Goal: Complete application form: Complete application form

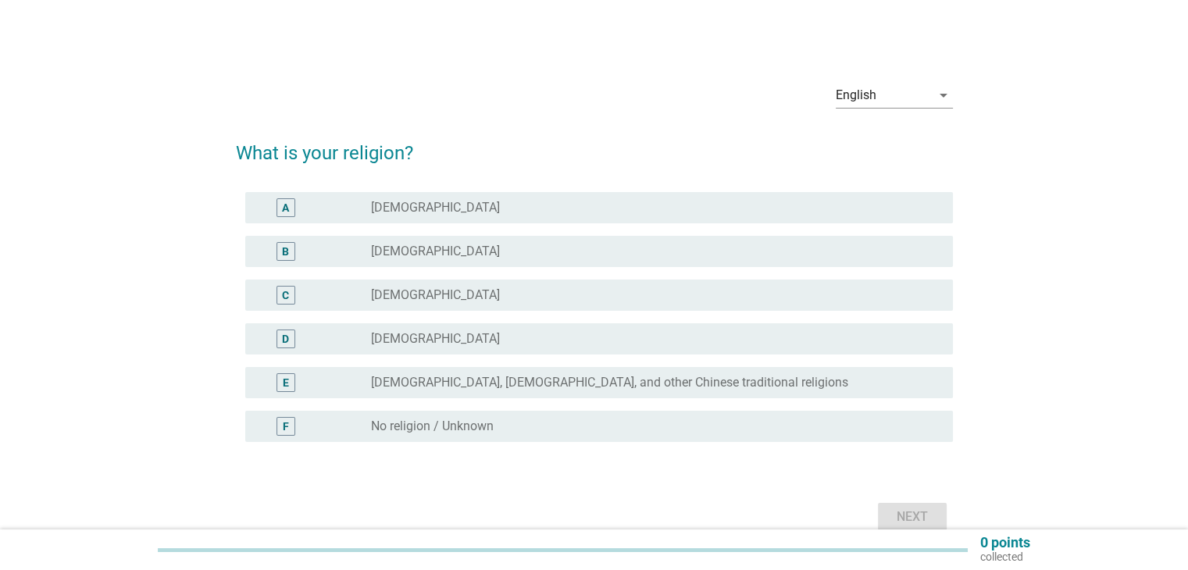
click at [341, 264] on div "B radio_button_unchecked [DEMOGRAPHIC_DATA]" at bounding box center [598, 251] width 707 height 31
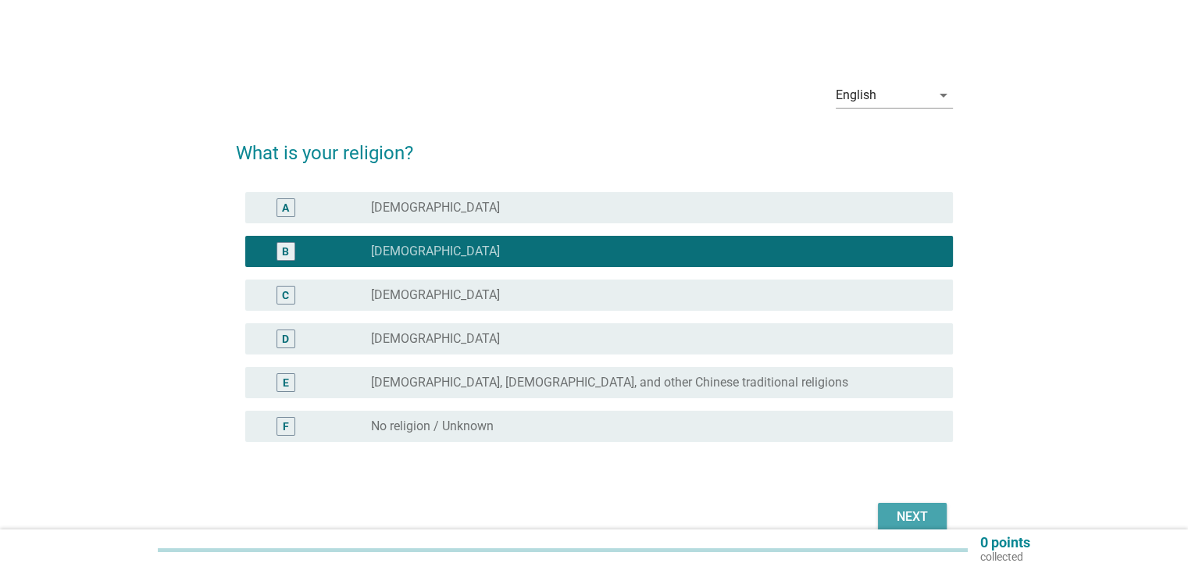
click at [899, 511] on div "Next" at bounding box center [912, 517] width 44 height 19
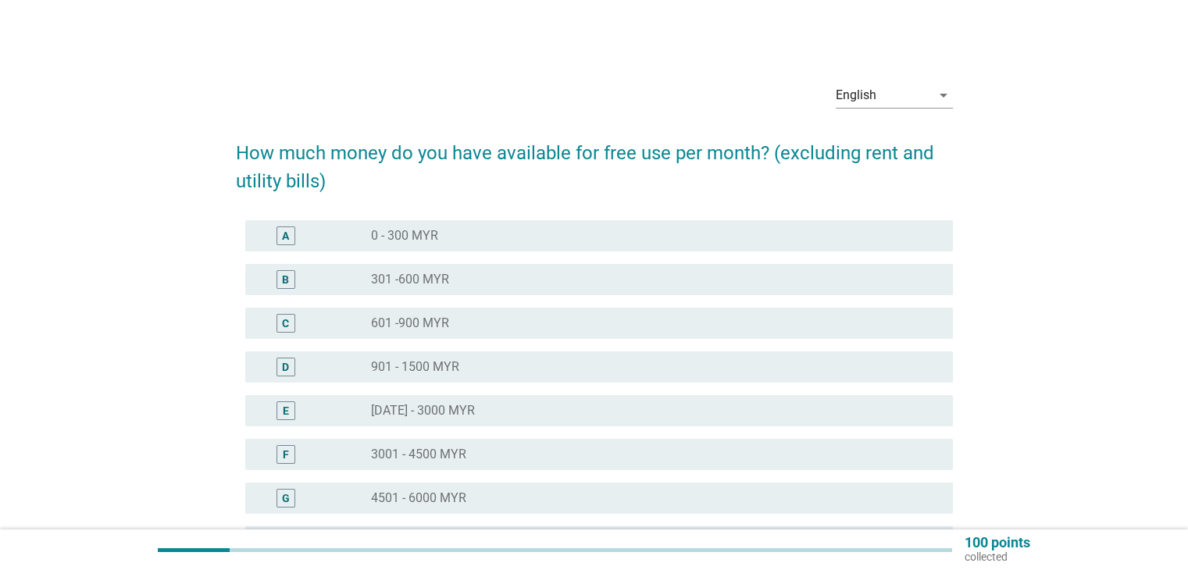
click at [558, 233] on div "radio_button_unchecked 0 - 300 MYR" at bounding box center [649, 236] width 556 height 16
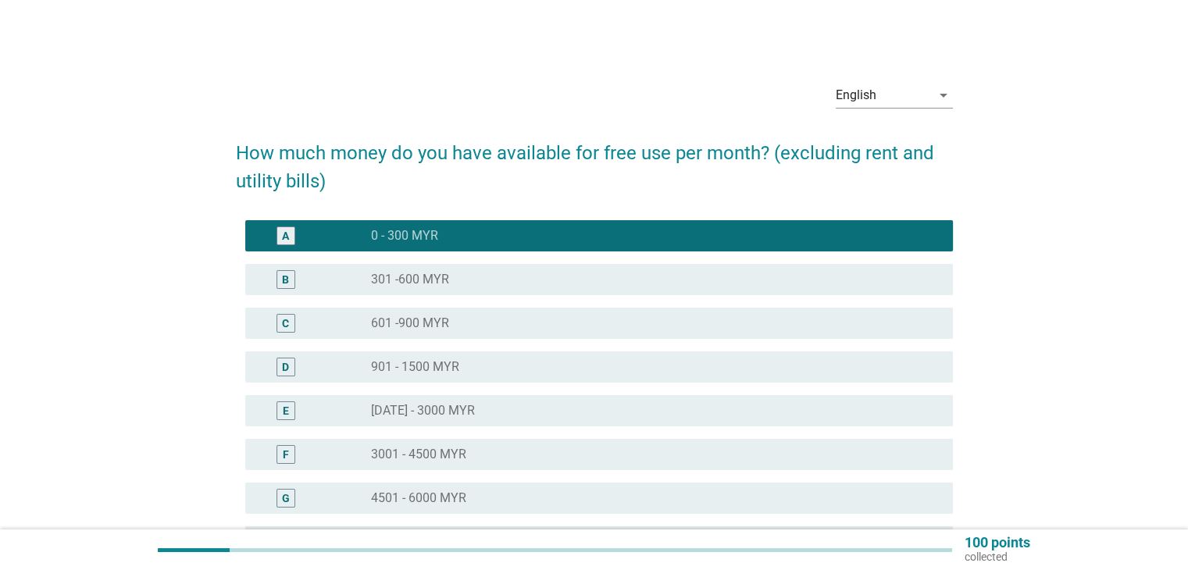
scroll to position [236, 0]
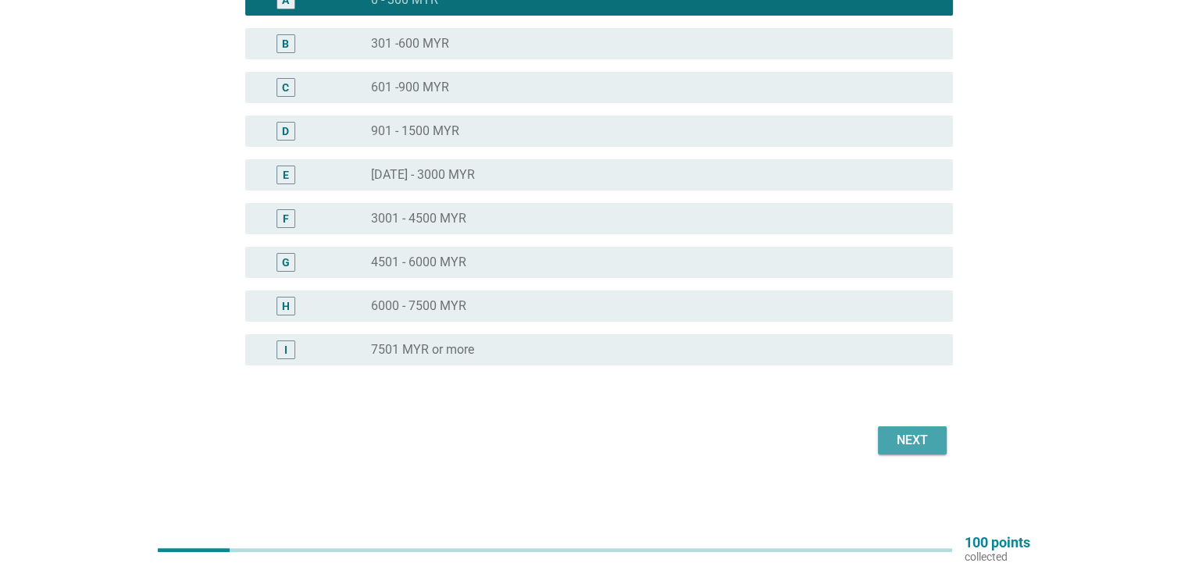
click at [924, 444] on div "Next" at bounding box center [912, 440] width 44 height 19
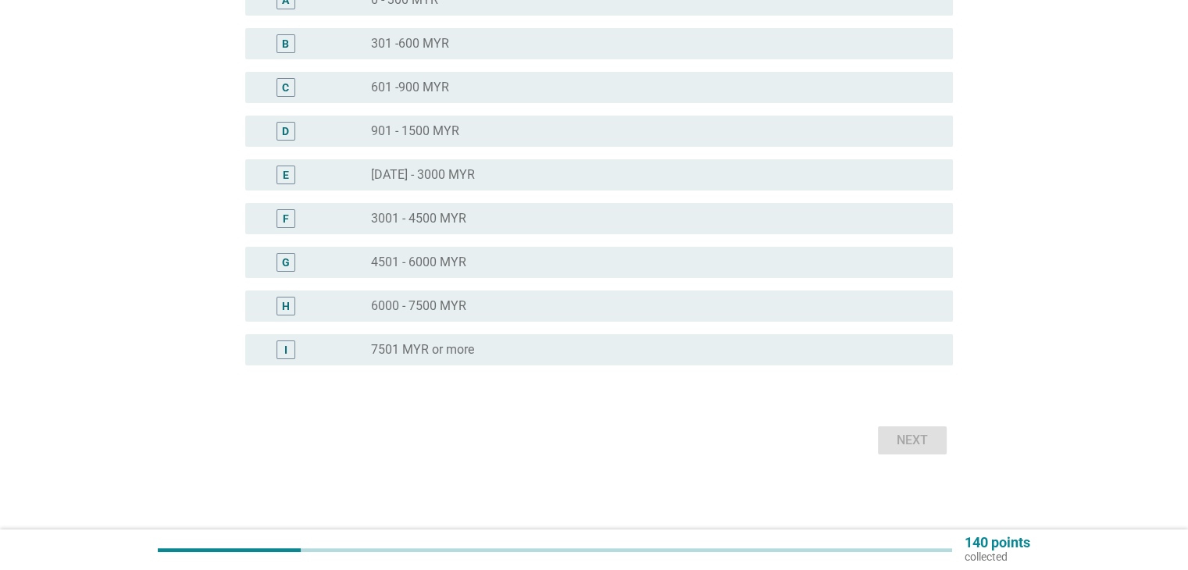
scroll to position [0, 0]
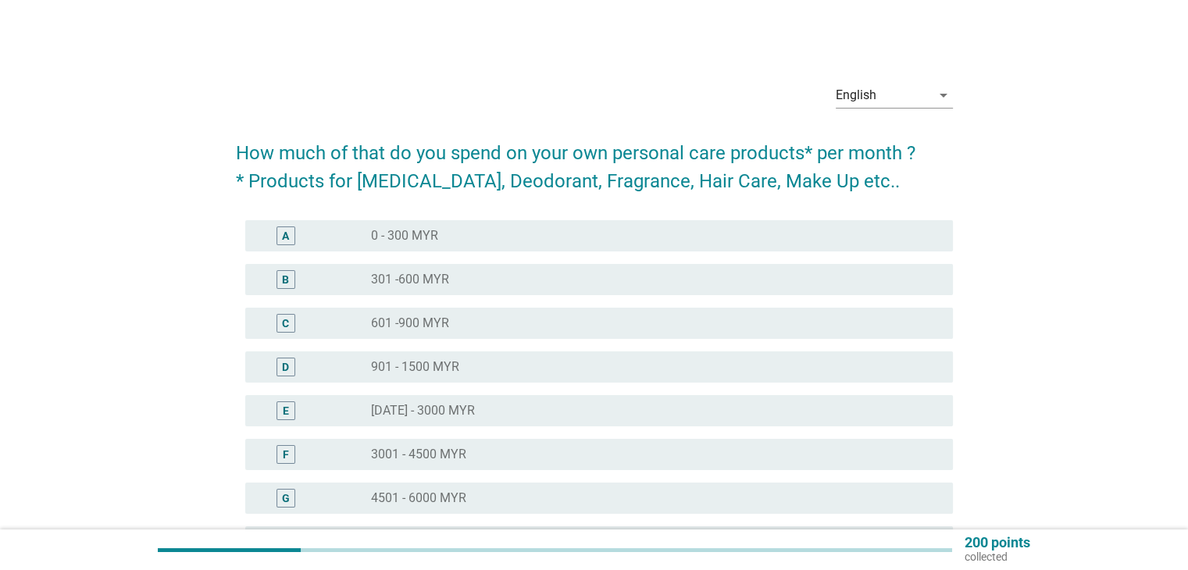
click at [569, 219] on div "A radio_button_unchecked 0 - 300 MYR" at bounding box center [594, 236] width 717 height 44
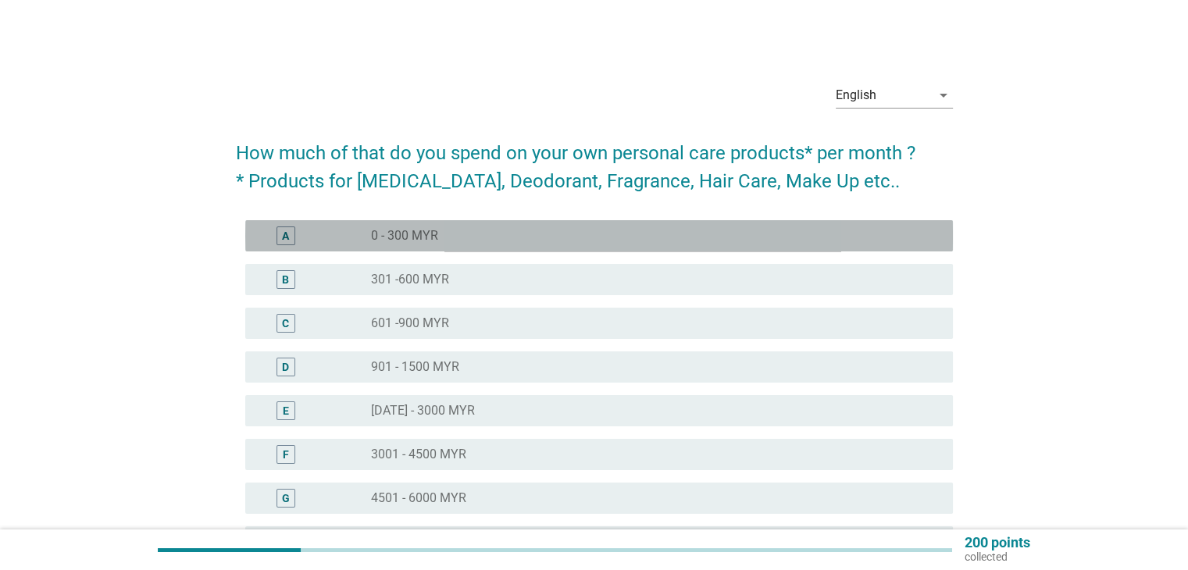
click at [575, 249] on div "A radio_button_unchecked 0 - 300 MYR" at bounding box center [598, 235] width 707 height 31
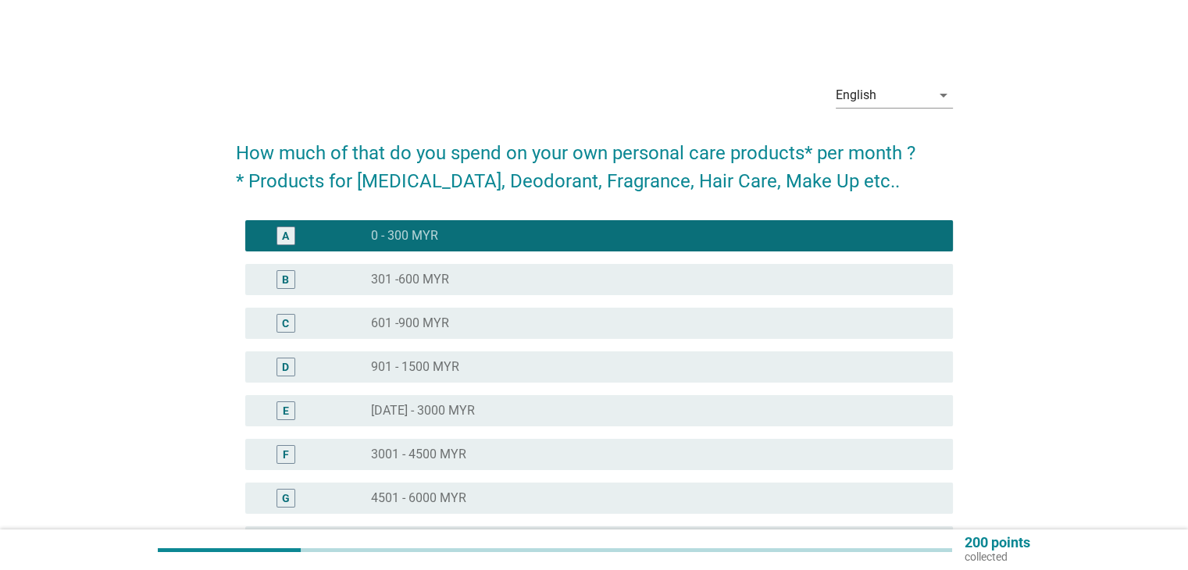
scroll to position [236, 0]
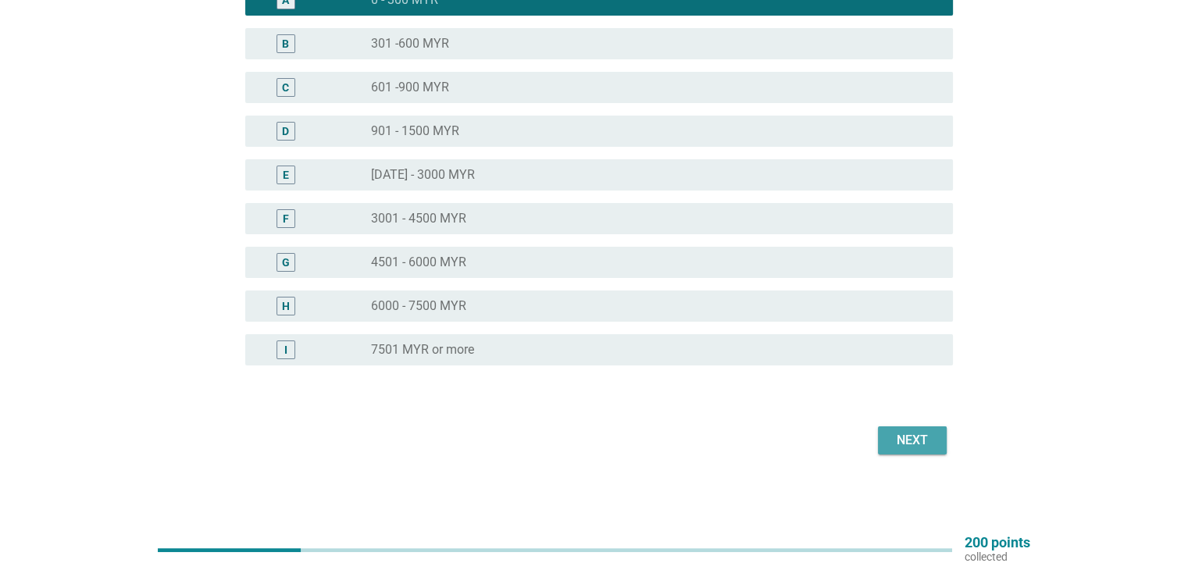
click at [917, 454] on button "Next" at bounding box center [912, 440] width 69 height 28
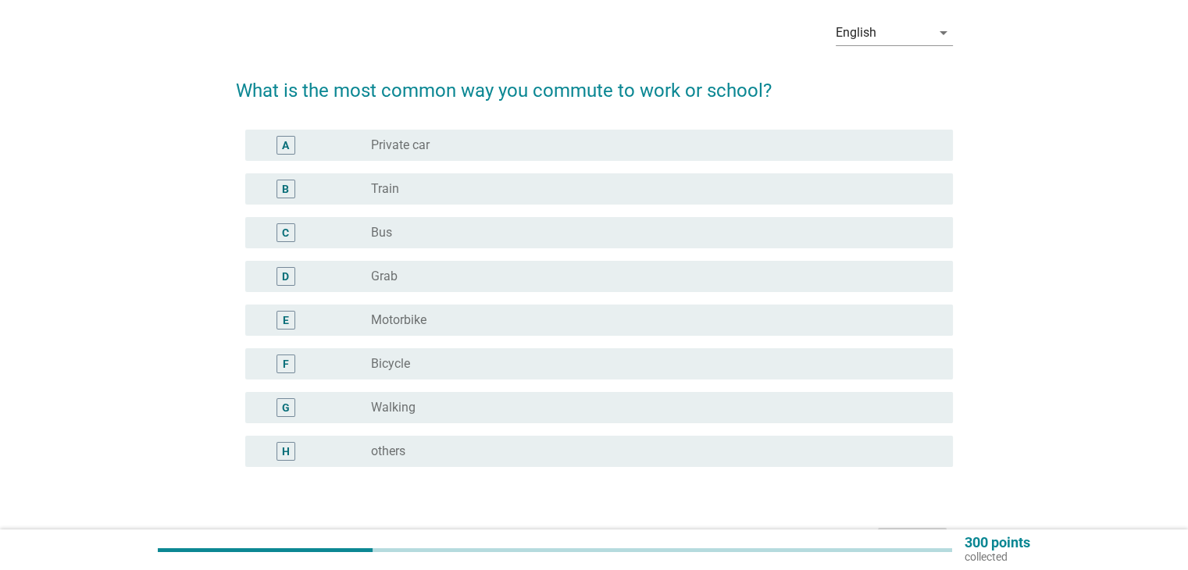
scroll to position [64, 0]
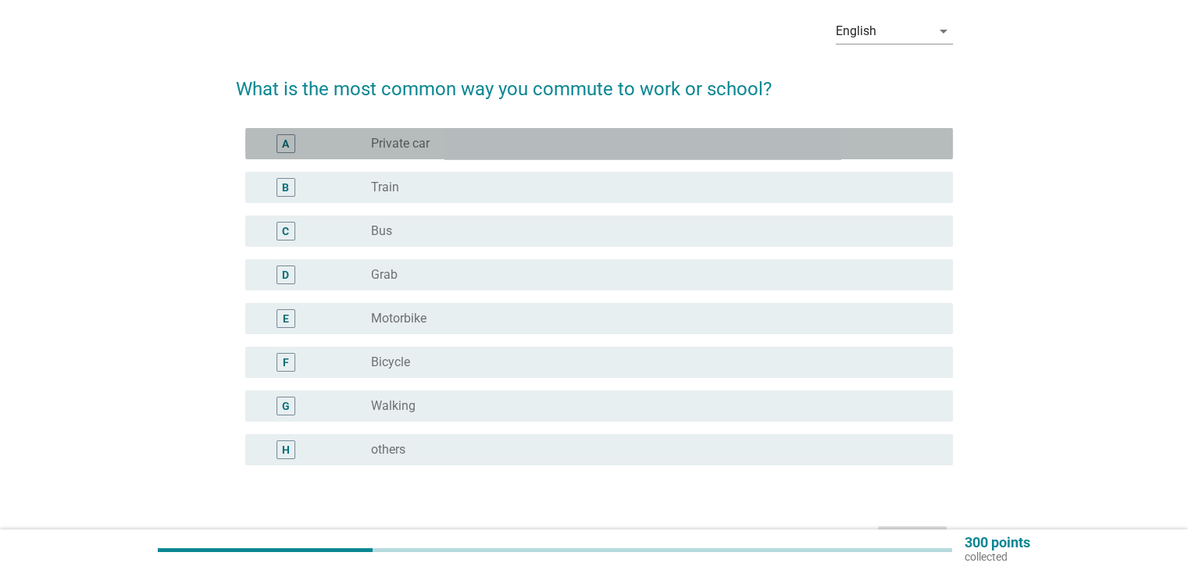
click at [508, 144] on div "radio_button_unchecked Private car" at bounding box center [649, 144] width 556 height 16
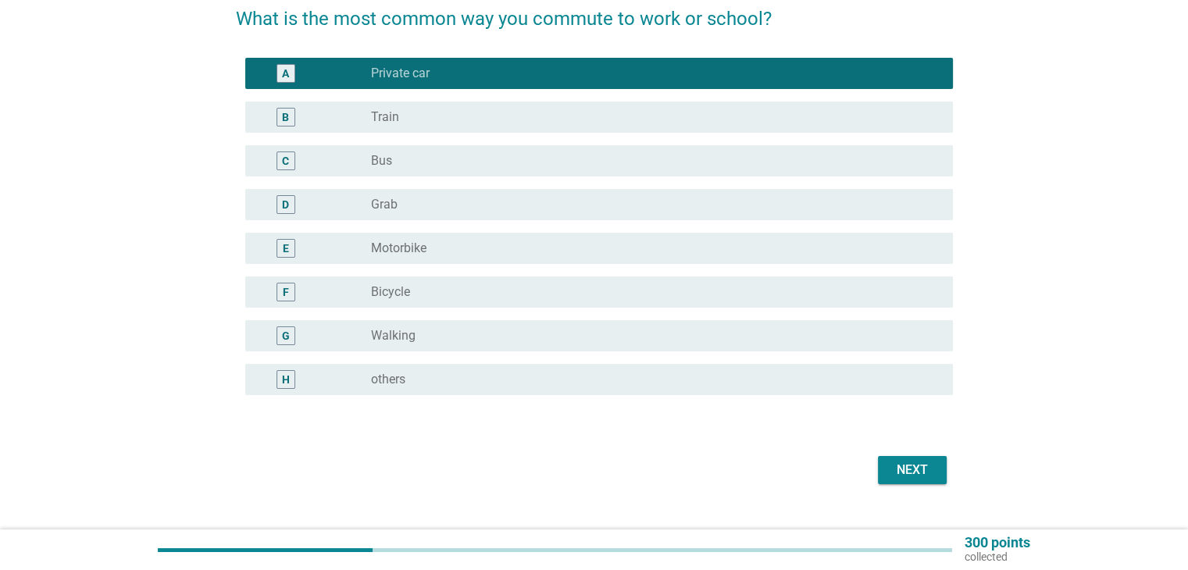
scroll to position [136, 0]
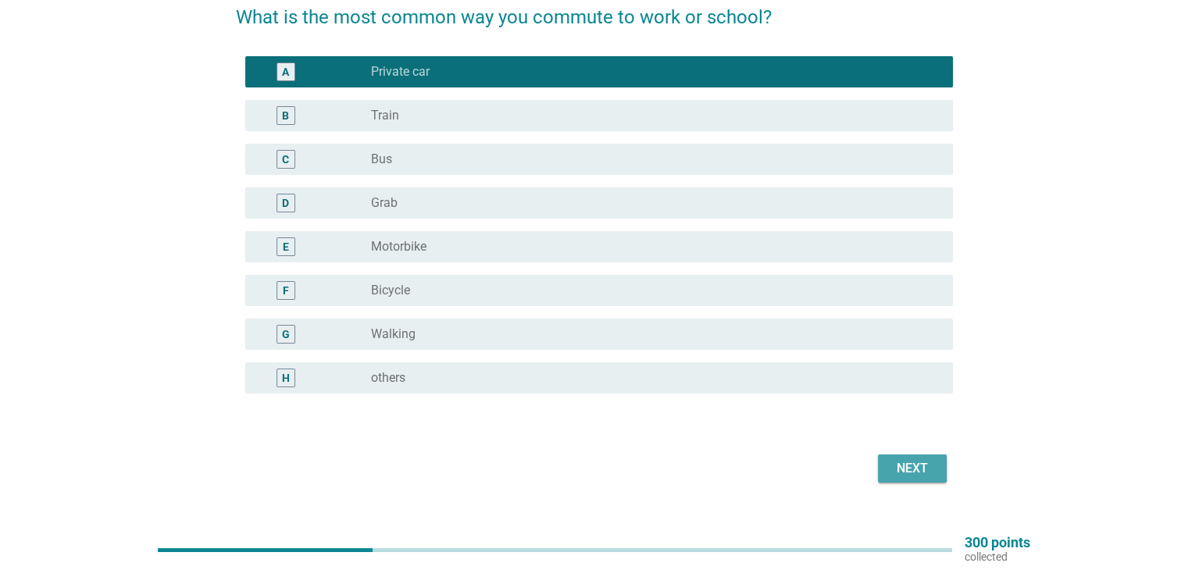
click at [903, 481] on button "Next" at bounding box center [912, 468] width 69 height 28
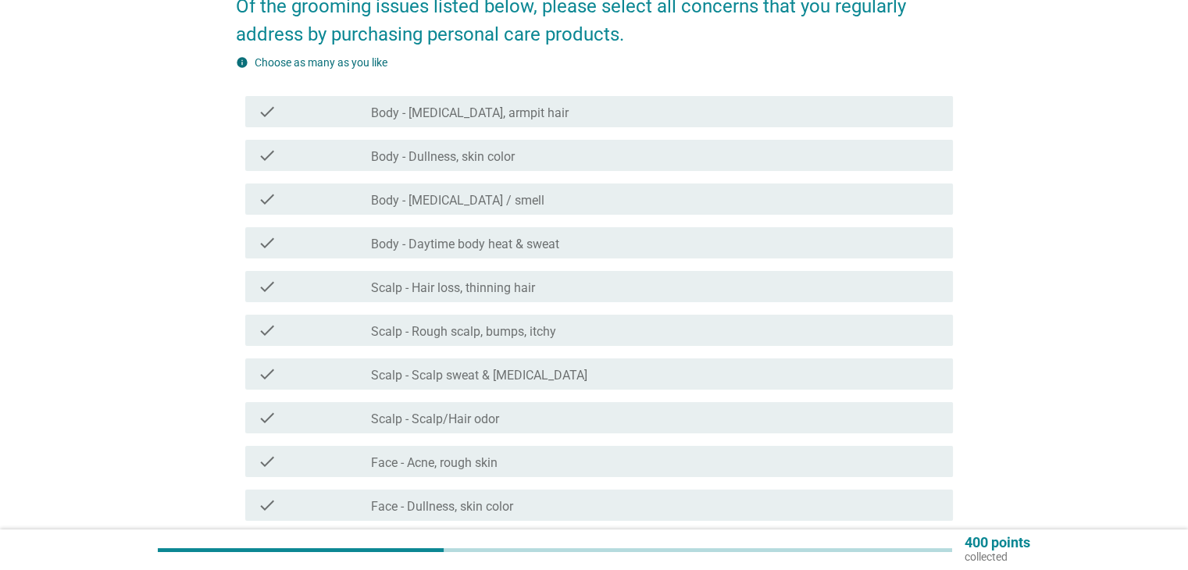
scroll to position [166, 0]
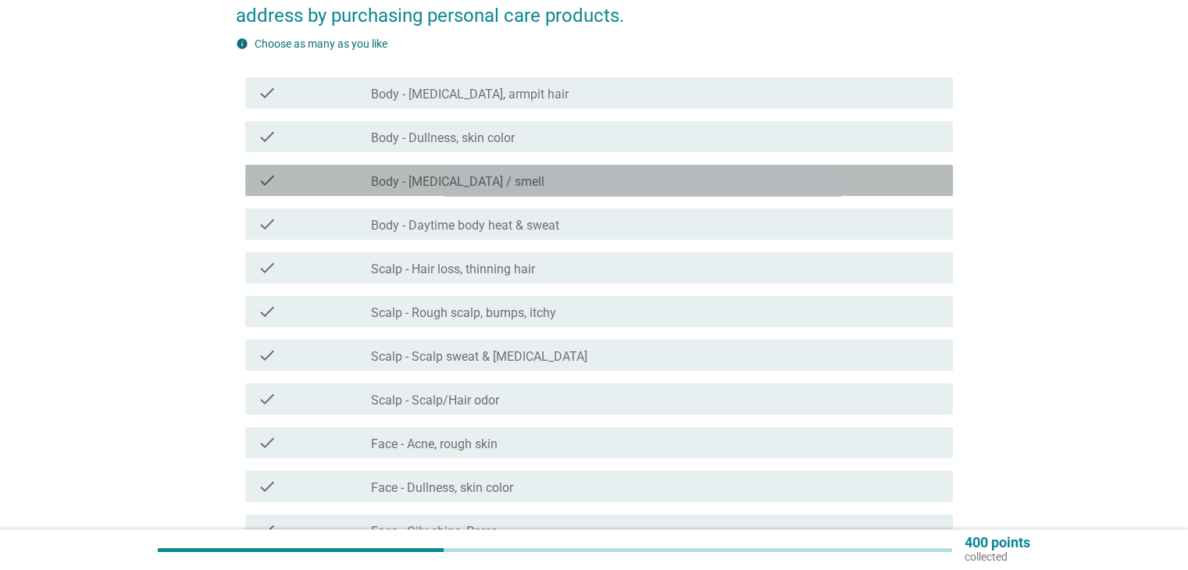
click at [600, 181] on div "check_box_outline_blank Body - [MEDICAL_DATA] / smell" at bounding box center [655, 180] width 568 height 19
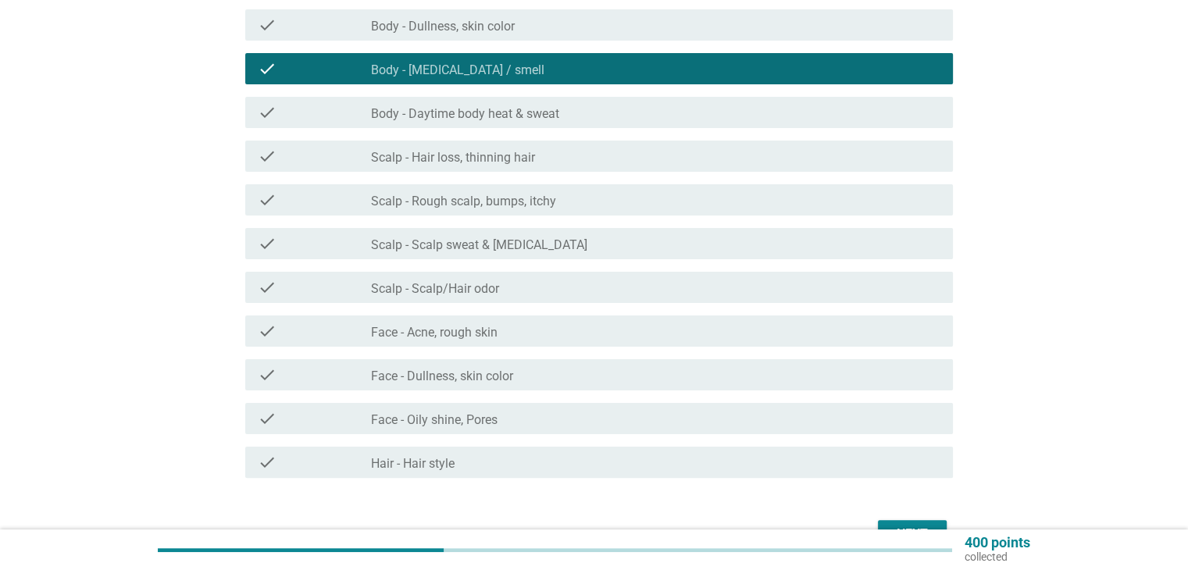
scroll to position [283, 0]
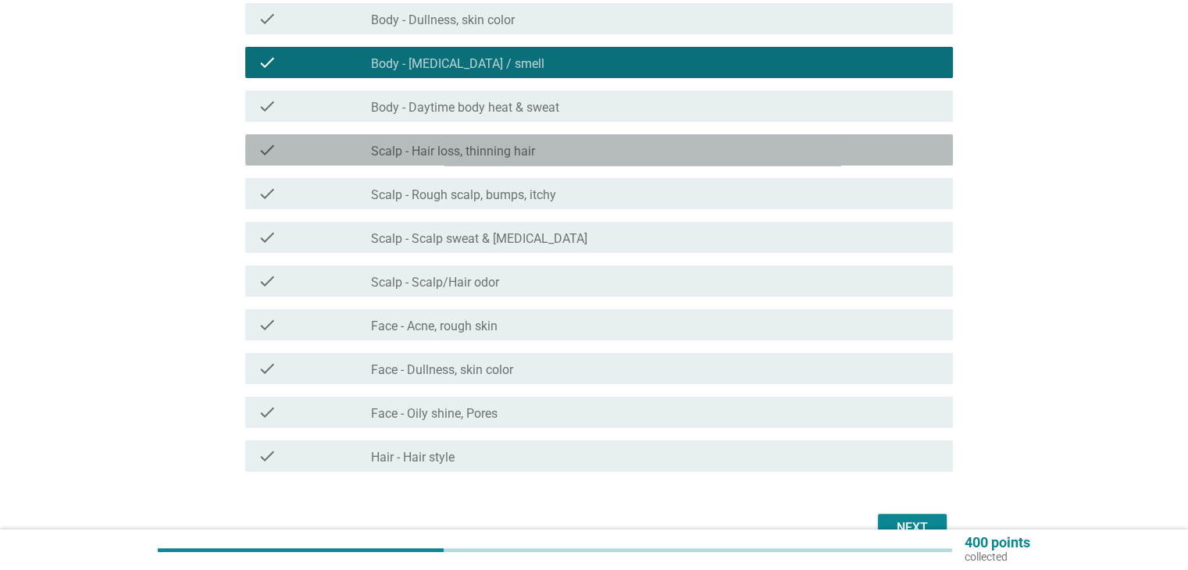
click at [597, 151] on div "check_box_outline_blank Scalp - Hair loss, thinning hair" at bounding box center [655, 150] width 568 height 19
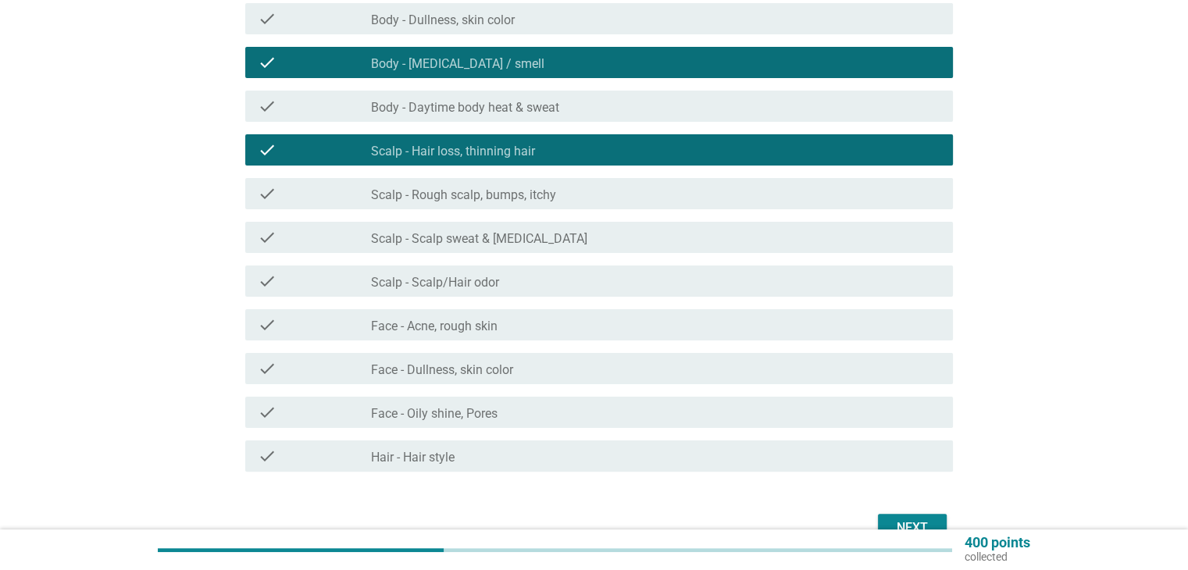
click at [579, 182] on div "check check_box_outline_blank Scalp - Rough scalp, bumps, itchy" at bounding box center [598, 193] width 707 height 31
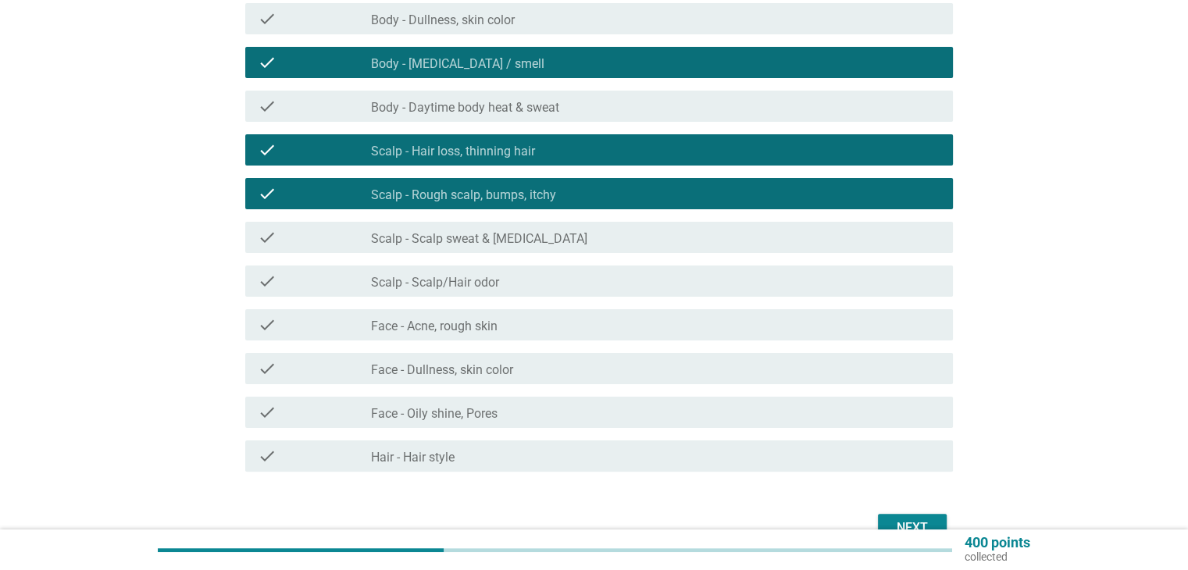
click at [568, 322] on div "check_box_outline_blank Face - Acne, rough skin" at bounding box center [655, 324] width 568 height 19
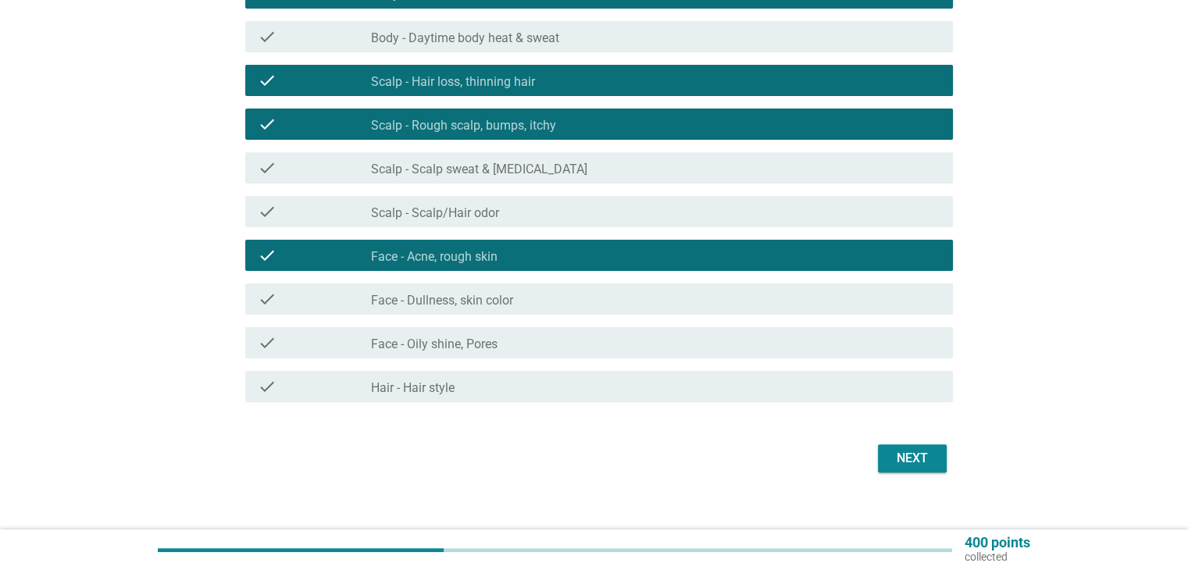
scroll to position [355, 0]
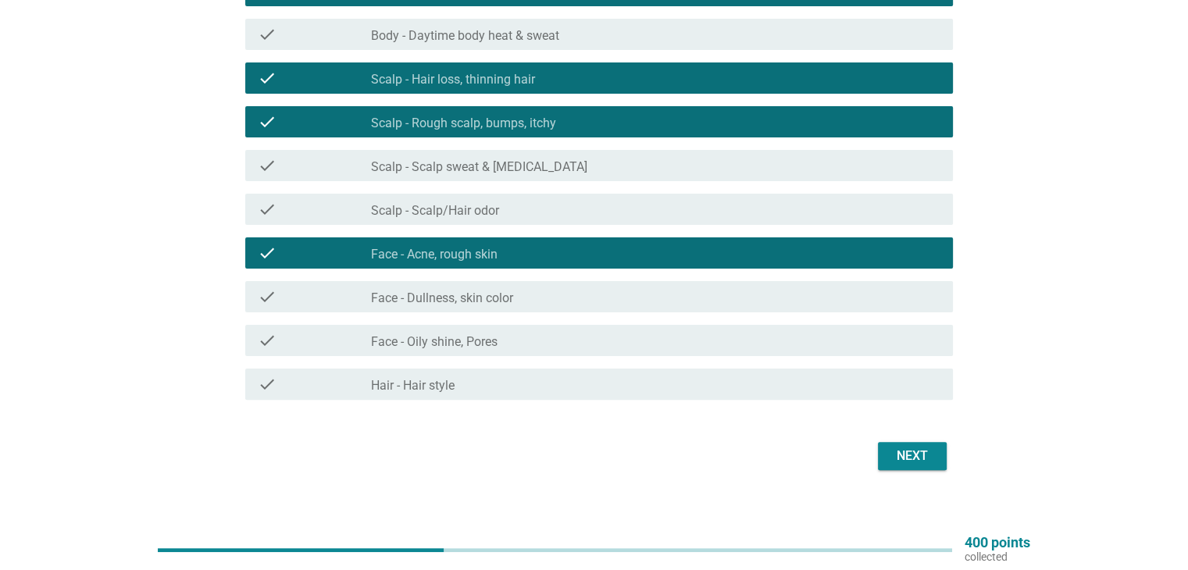
click at [904, 452] on div "Next" at bounding box center [912, 456] width 44 height 19
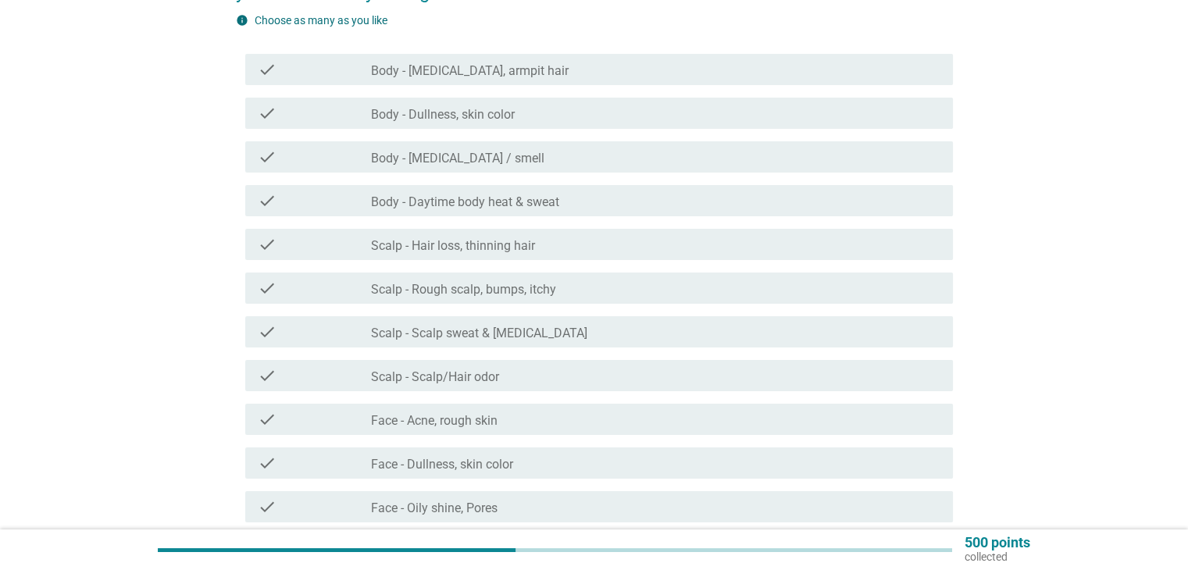
scroll to position [198, 0]
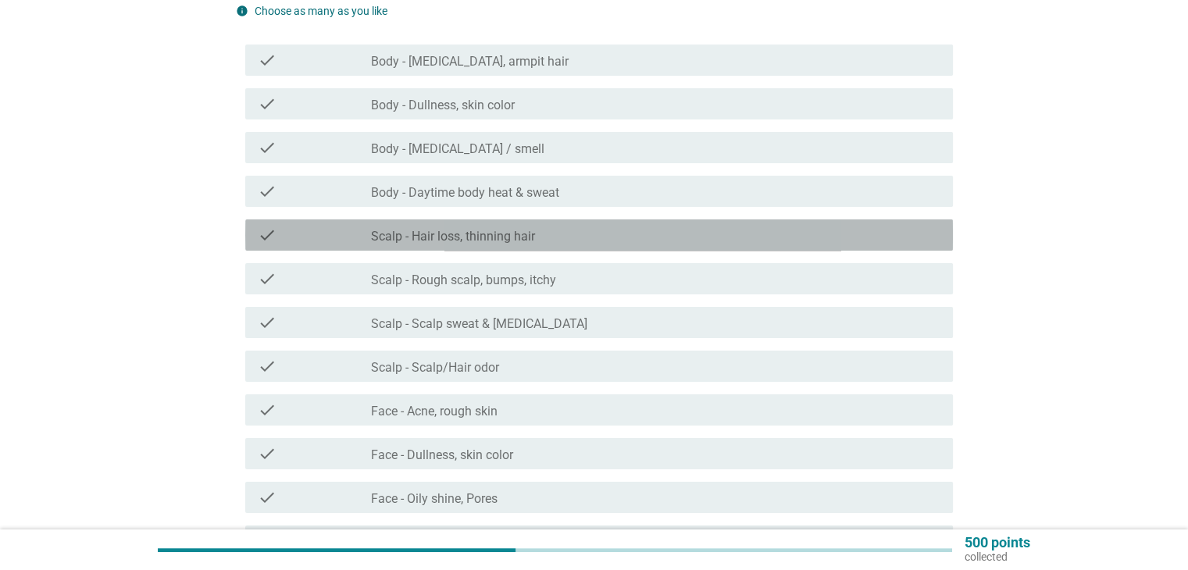
click at [561, 233] on div "check_box_outline_blank Scalp - Hair loss, thinning hair" at bounding box center [655, 235] width 568 height 19
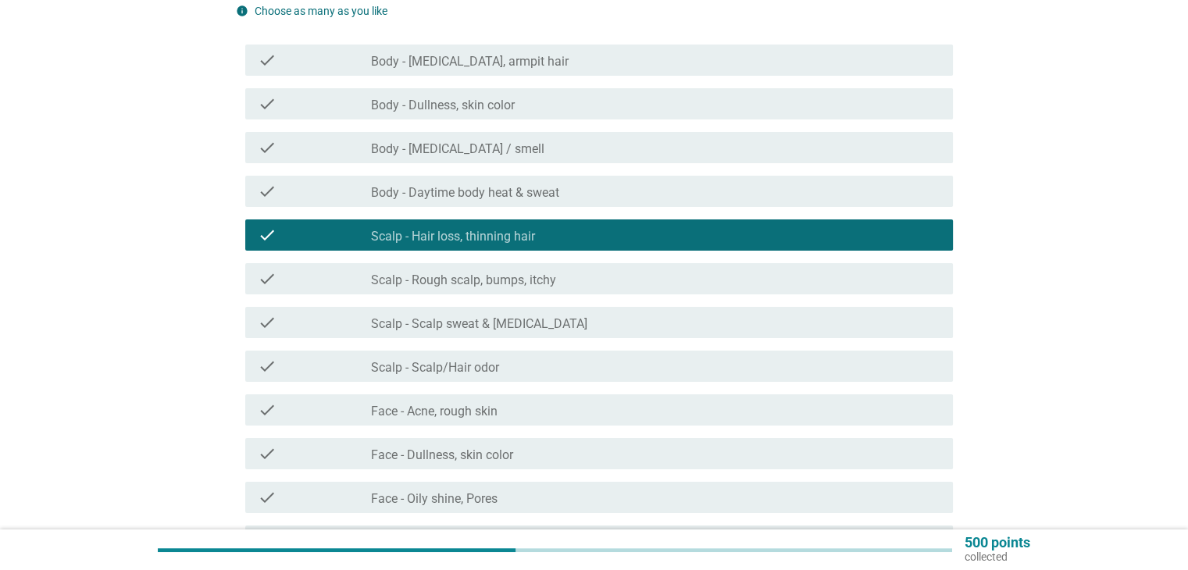
scroll to position [371, 0]
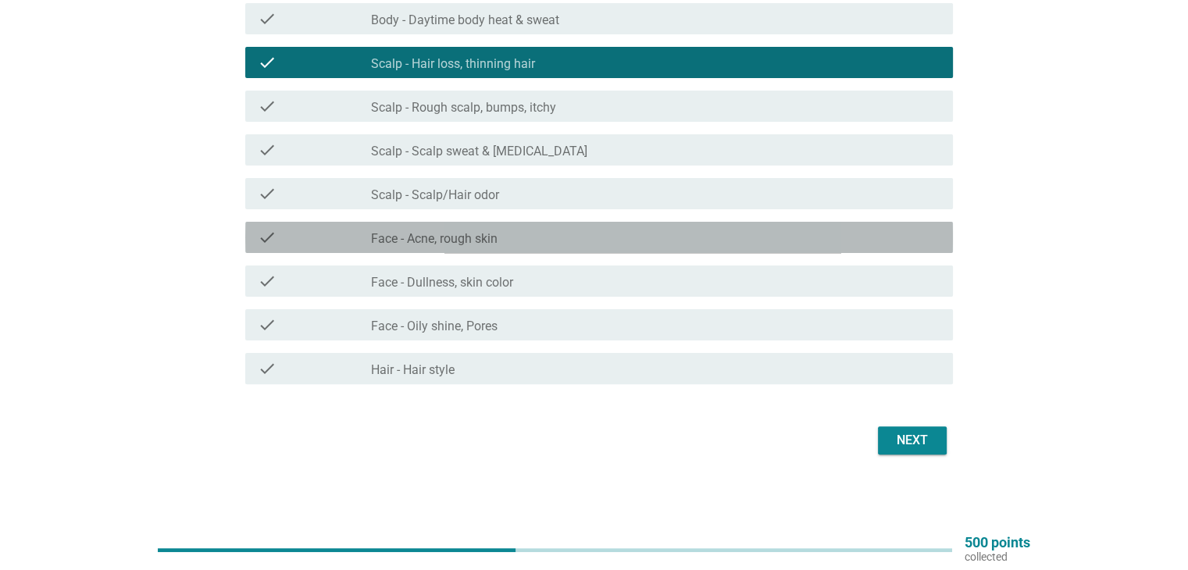
click at [568, 223] on div "check check_box_outline_blank Face - Acne, rough skin" at bounding box center [598, 237] width 707 height 31
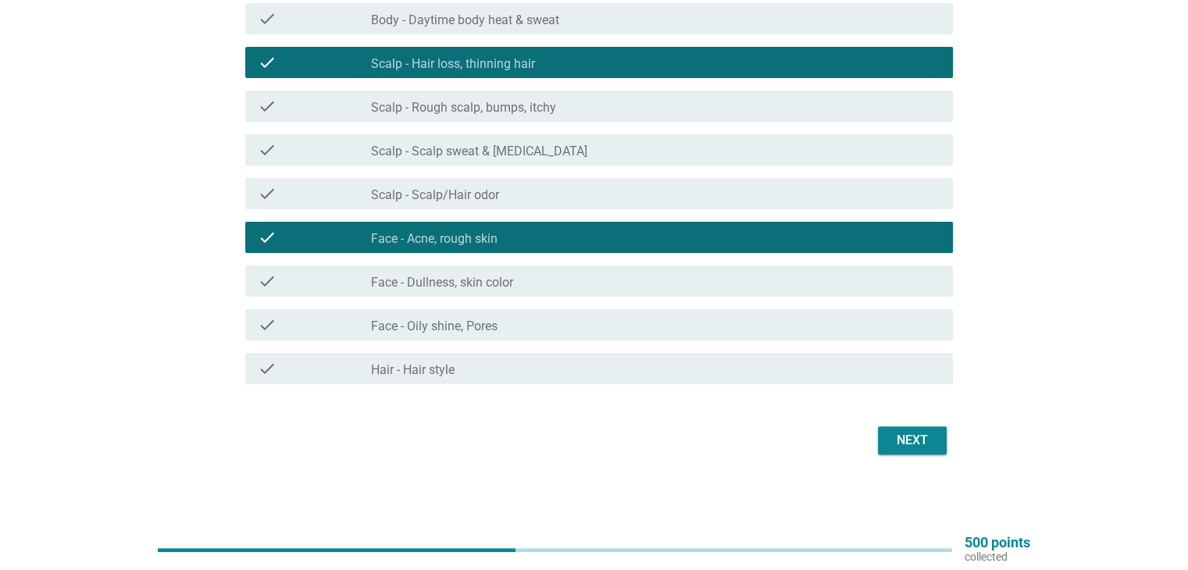
click at [914, 441] on div "Next" at bounding box center [912, 440] width 44 height 19
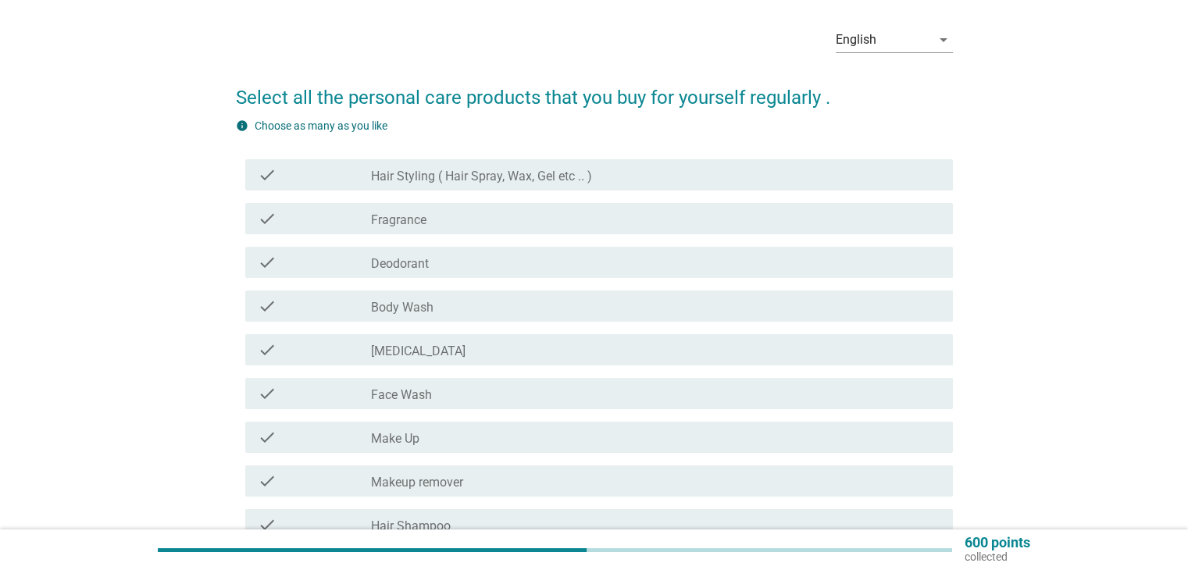
scroll to position [56, 0]
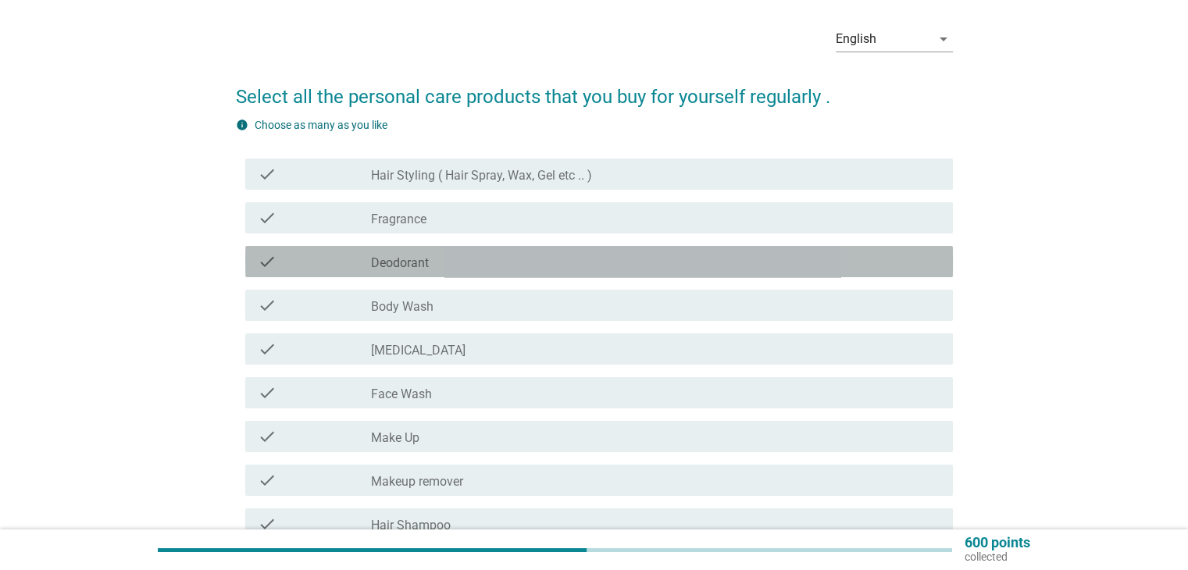
click at [599, 263] on div "check_box_outline_blank Deodorant" at bounding box center [655, 261] width 568 height 19
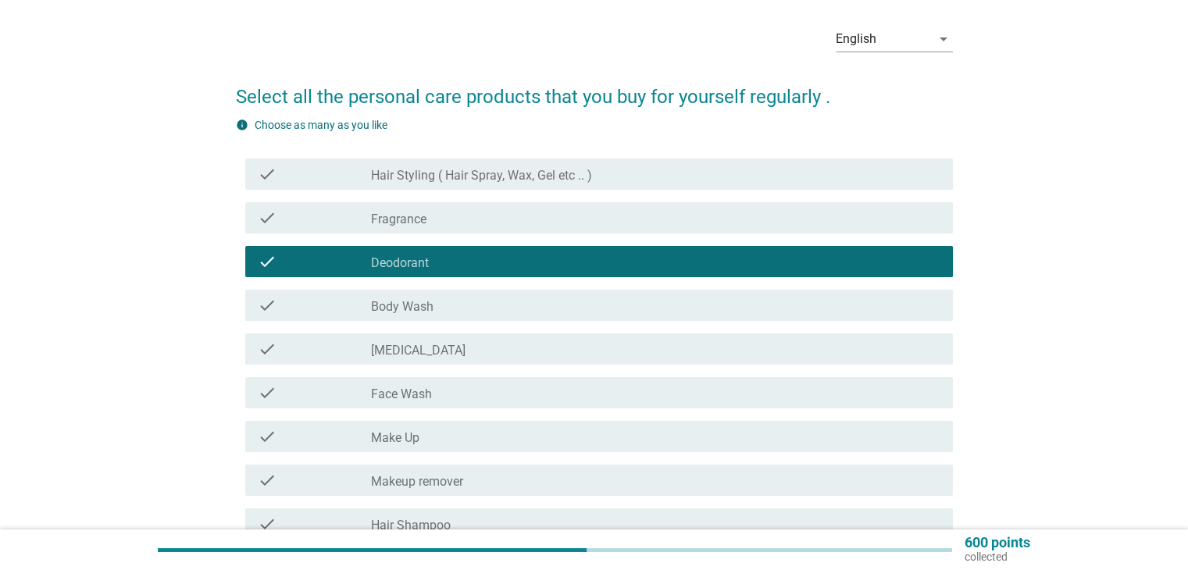
click at [565, 298] on div "check_box_outline_blank Body Wash" at bounding box center [655, 305] width 568 height 19
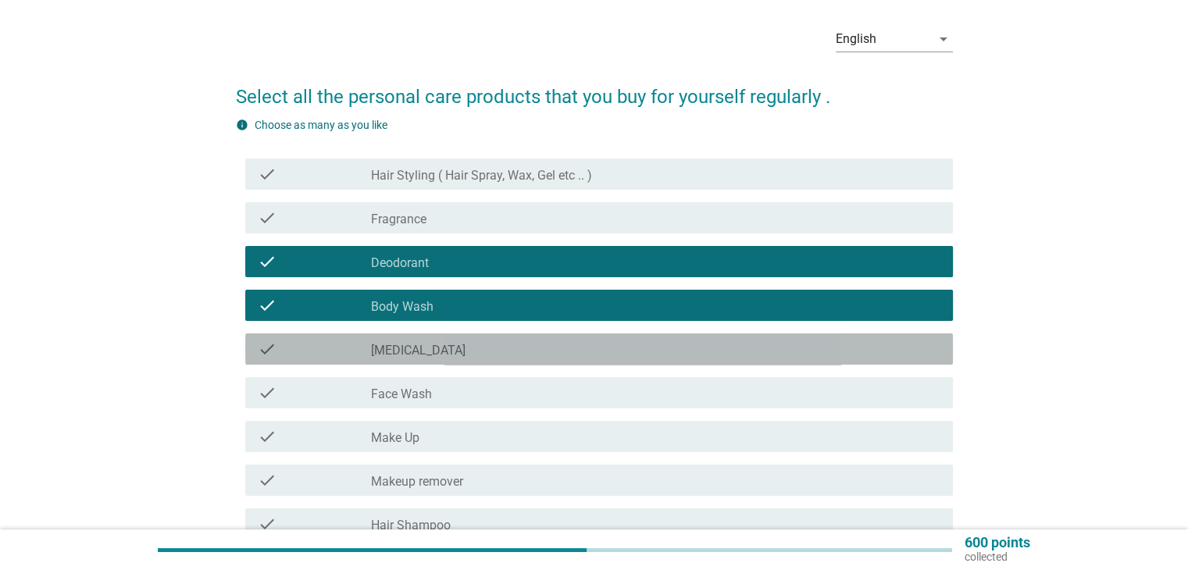
click at [521, 351] on div "check_box_outline_blank [MEDICAL_DATA]" at bounding box center [655, 349] width 568 height 19
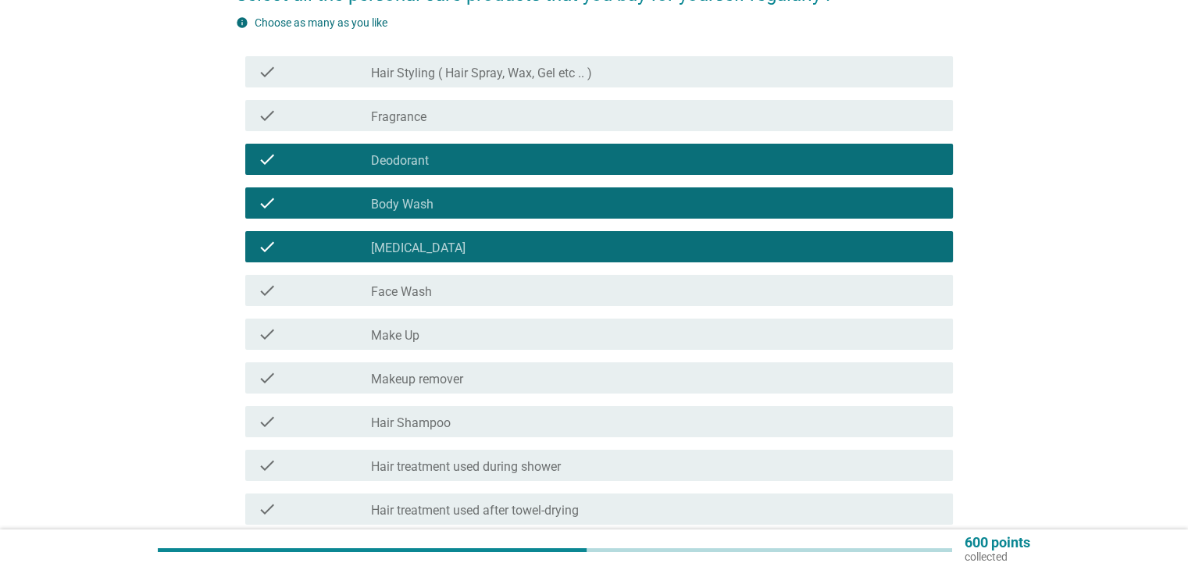
scroll to position [167, 0]
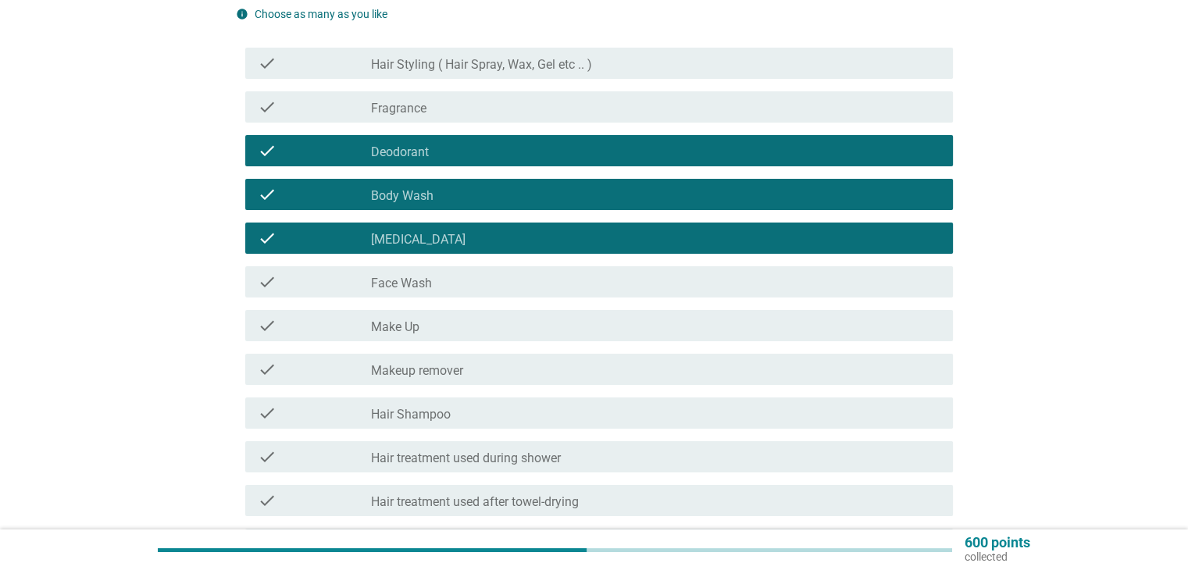
click at [515, 328] on div "check_box_outline_blank Make Up" at bounding box center [655, 325] width 568 height 19
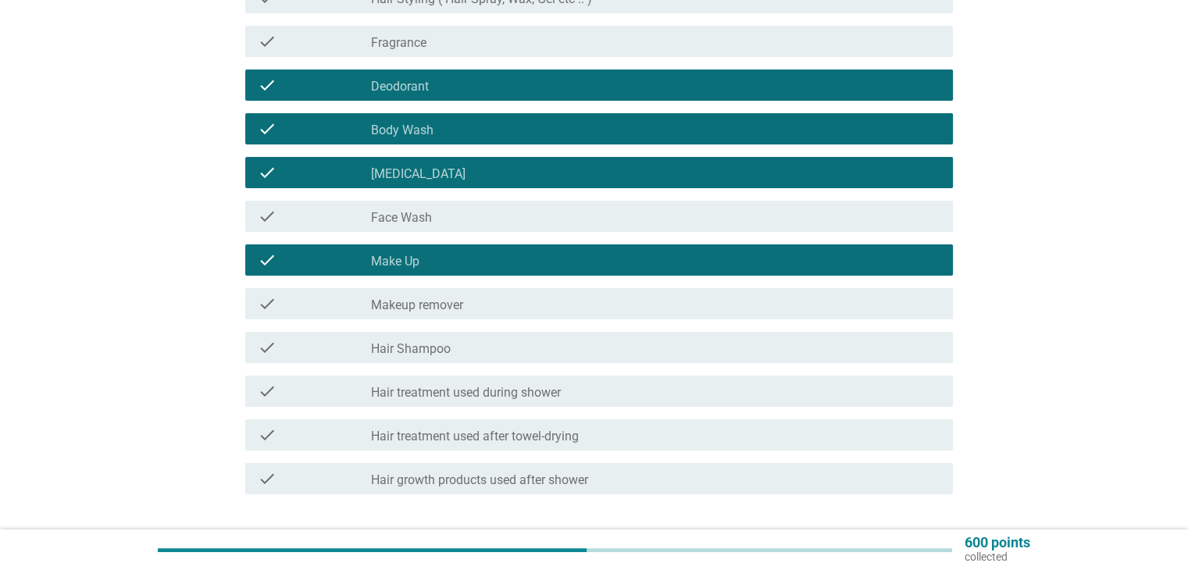
scroll to position [244, 0]
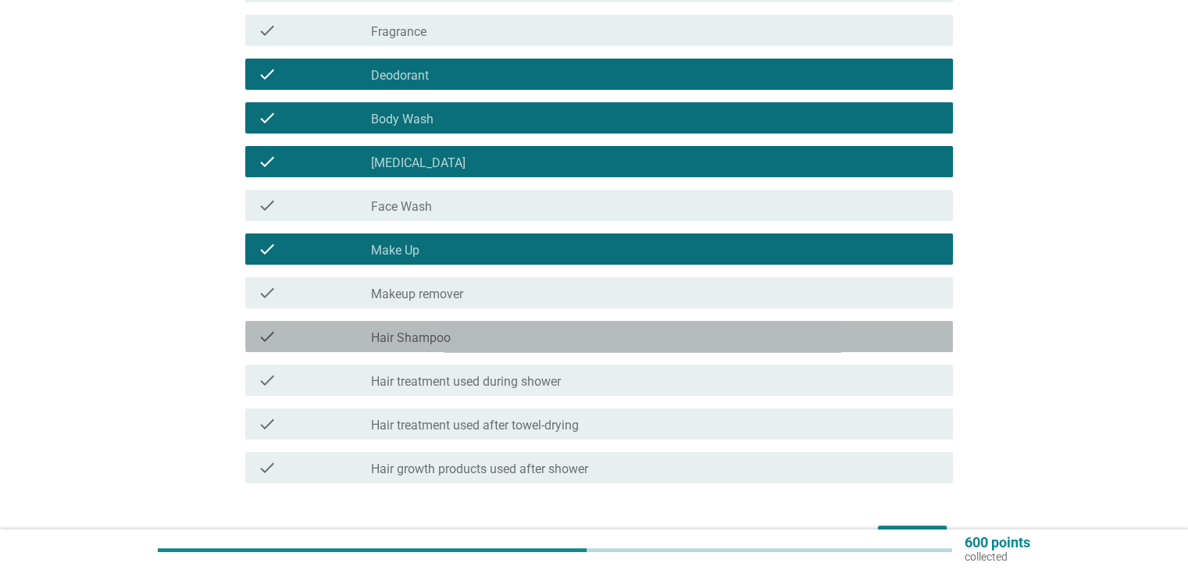
click at [515, 328] on div "check_box_outline_blank Hair Shampoo" at bounding box center [655, 336] width 568 height 19
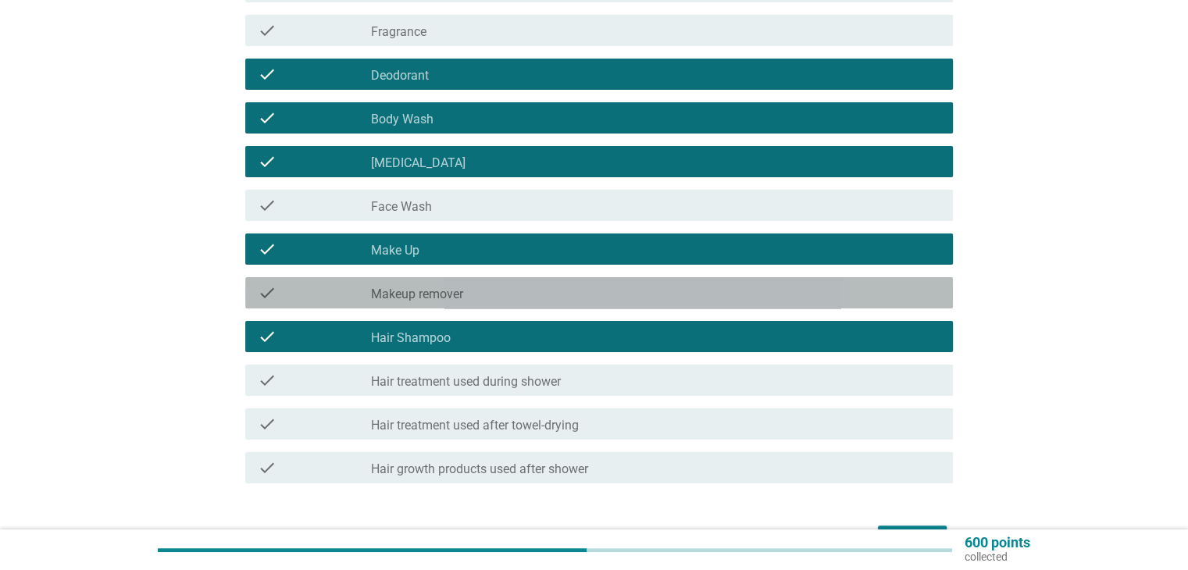
click at [515, 299] on div "check_box_outline_blank Makeup remover" at bounding box center [655, 292] width 568 height 19
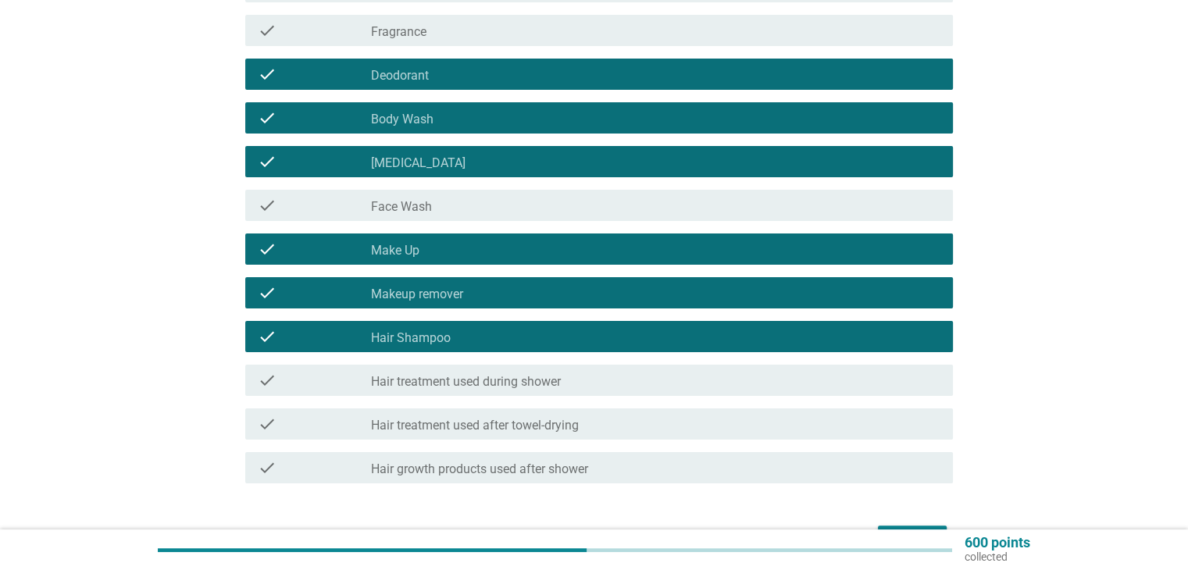
scroll to position [270, 0]
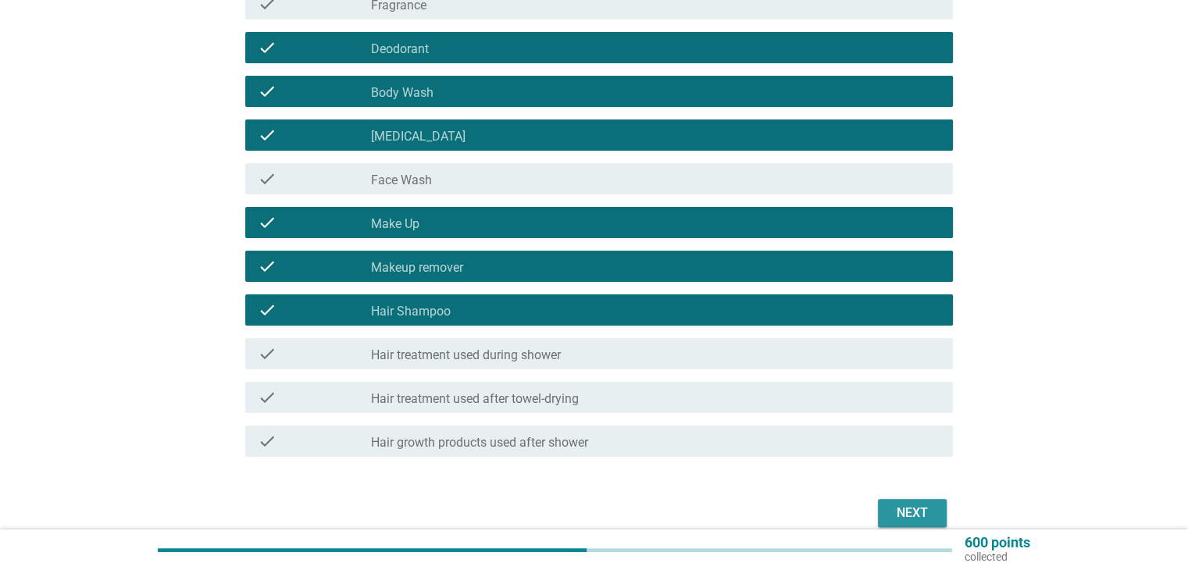
click at [908, 510] on div "Next" at bounding box center [912, 513] width 44 height 19
